Goal: Task Accomplishment & Management: Manage account settings

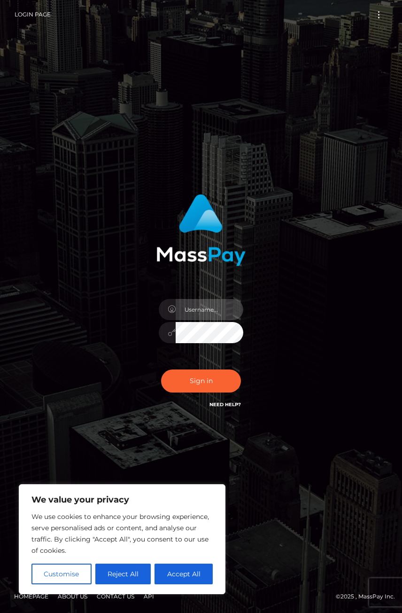
click at [233, 306] on input "text" at bounding box center [210, 309] width 68 height 21
type input "1997-03-28"
click at [217, 305] on input "1997-03-28" at bounding box center [210, 309] width 68 height 21
click at [218, 307] on input "1997-03-28" at bounding box center [210, 309] width 68 height 21
click at [207, 309] on input "1997-03-28" at bounding box center [210, 309] width 68 height 21
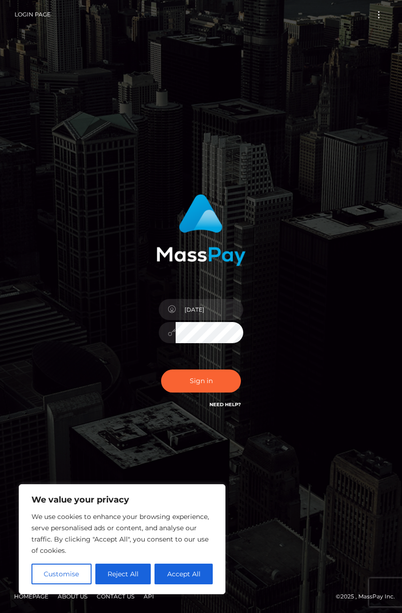
click at [252, 279] on div "1997-03-28 Sign in" at bounding box center [201, 302] width 148 height 230
click at [217, 384] on button "Sign in" at bounding box center [201, 380] width 80 height 23
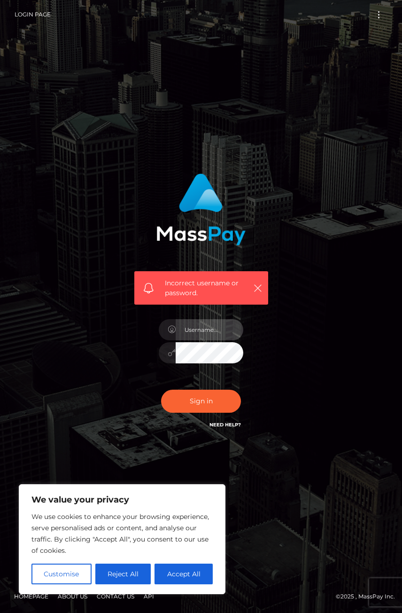
click at [220, 323] on input "text" at bounding box center [210, 329] width 68 height 21
